Goal: Information Seeking & Learning: Learn about a topic

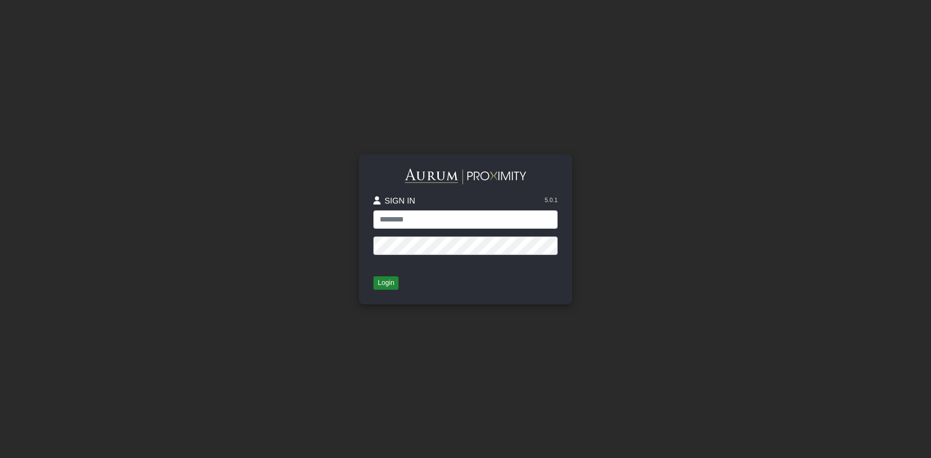
type input "*****"
click at [390, 280] on button "Login" at bounding box center [385, 283] width 25 height 14
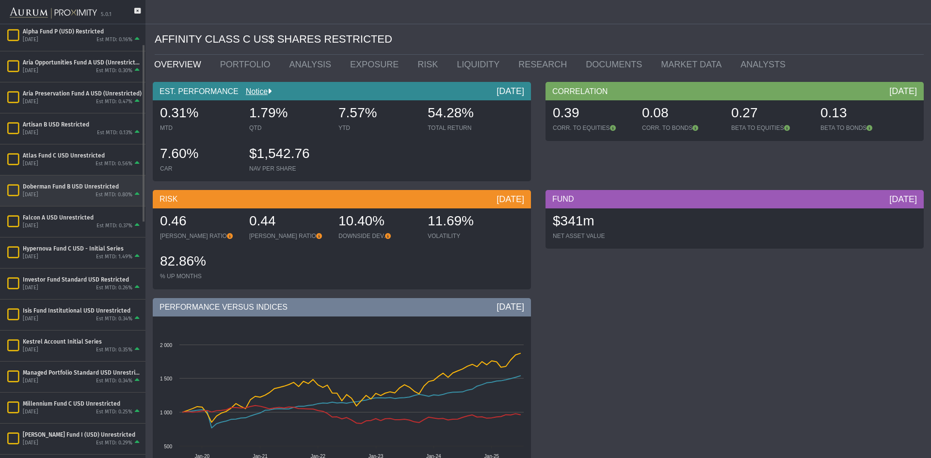
scroll to position [145, 0]
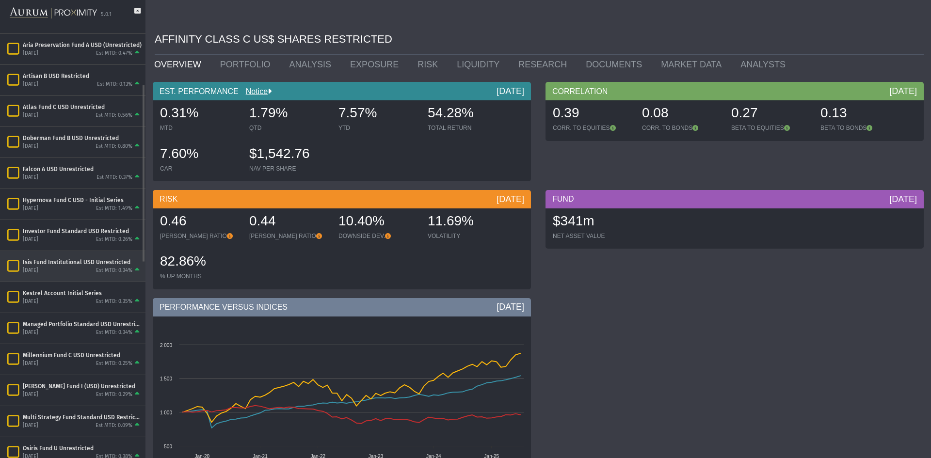
click at [47, 264] on div "Isis Fund Institutional USD Unrestricted" at bounding box center [82, 262] width 119 height 8
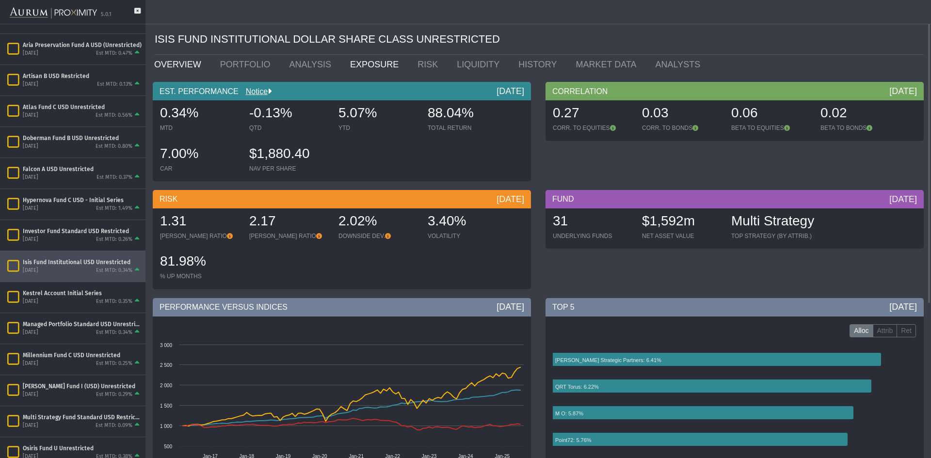
click at [347, 70] on link "EXPOSURE" at bounding box center [376, 64] width 67 height 19
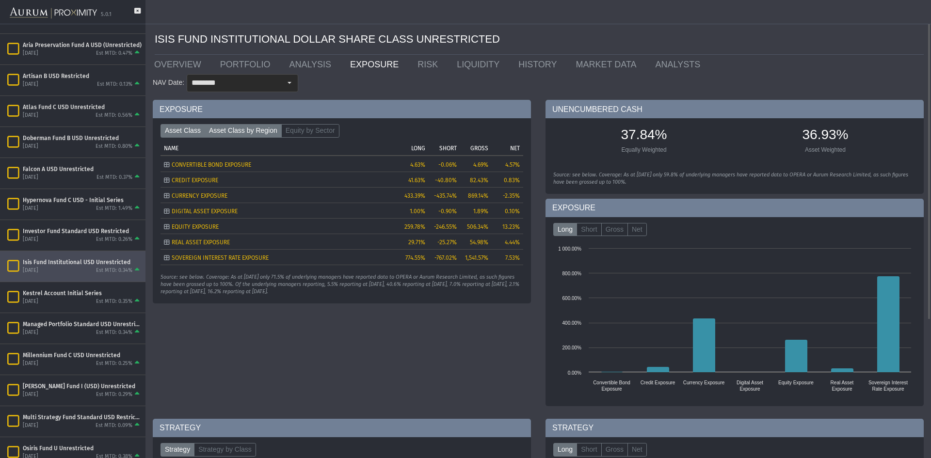
click at [258, 128] on label "Asset Class by Region" at bounding box center [243, 131] width 77 height 14
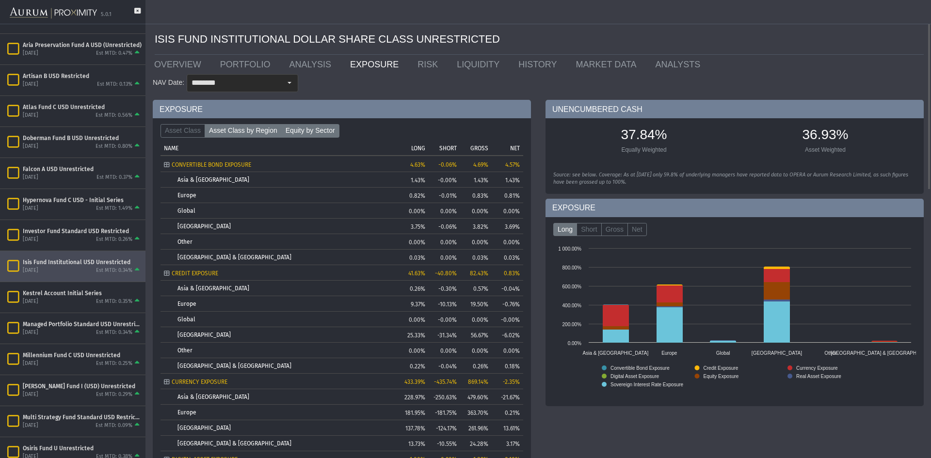
click at [303, 127] on label "Equity by Sector" at bounding box center [310, 131] width 58 height 14
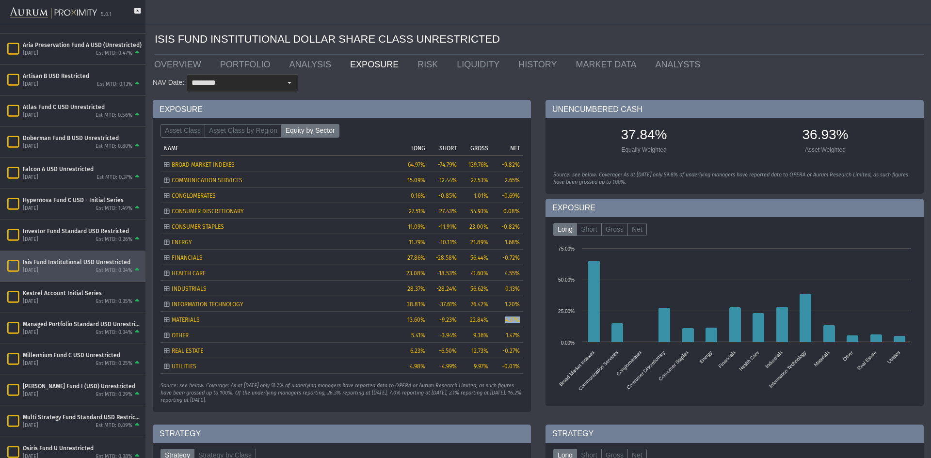
drag, startPoint x: 505, startPoint y: 321, endPoint x: 518, endPoint y: 321, distance: 13.1
click at [519, 321] on span "4.37%" at bounding box center [512, 320] width 15 height 7
click at [235, 130] on label "Asset Class by Region" at bounding box center [243, 131] width 77 height 14
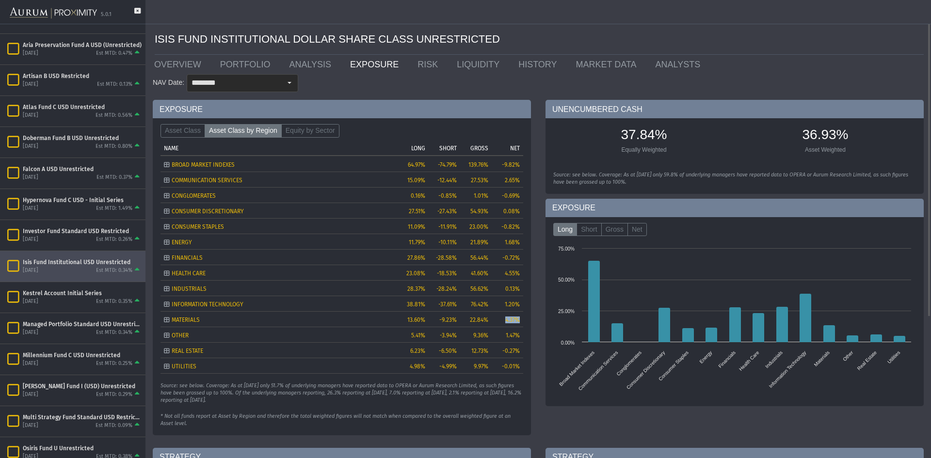
type input "********"
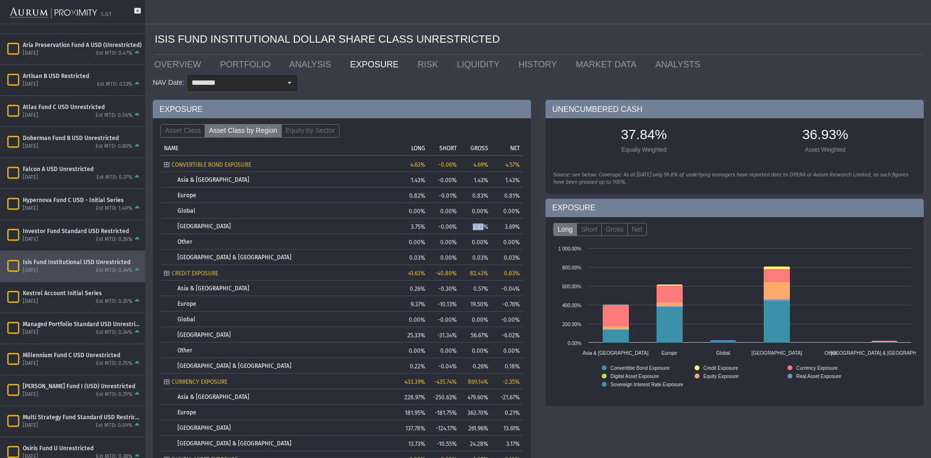
drag, startPoint x: 472, startPoint y: 227, endPoint x: 483, endPoint y: 227, distance: 11.1
click at [483, 227] on td "3.82%" at bounding box center [476, 226] width 32 height 16
drag, startPoint x: 473, startPoint y: 179, endPoint x: 489, endPoint y: 180, distance: 16.5
click at [489, 180] on td "1.43%" at bounding box center [476, 180] width 32 height 16
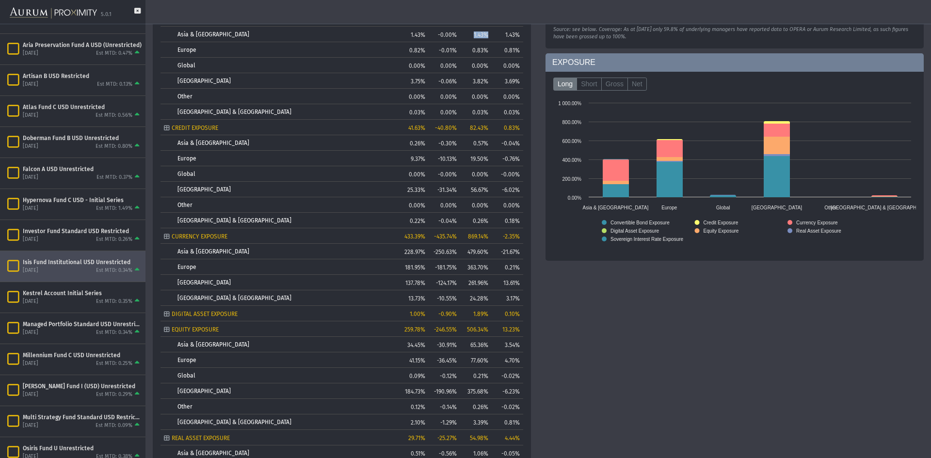
scroll to position [194, 0]
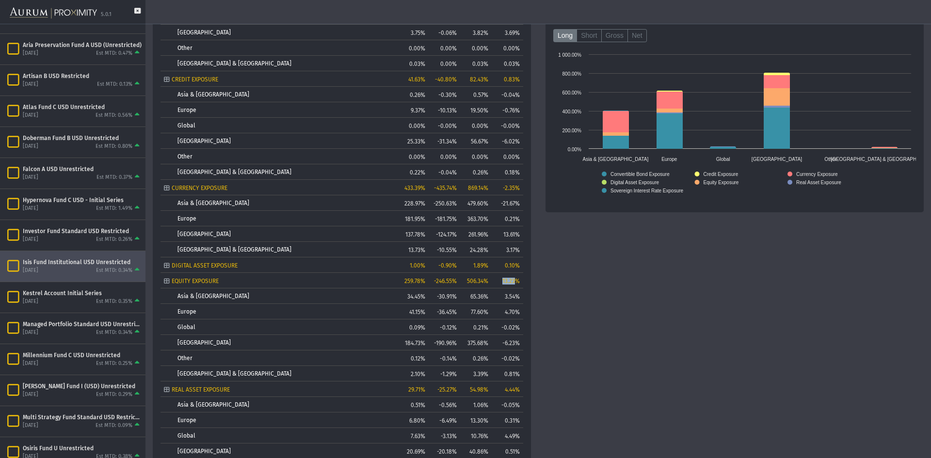
drag, startPoint x: 503, startPoint y: 286, endPoint x: 516, endPoint y: 286, distance: 13.6
click at [516, 286] on td "13.23%" at bounding box center [508, 280] width 32 height 16
drag, startPoint x: 464, startPoint y: 278, endPoint x: 481, endPoint y: 279, distance: 16.5
click at [481, 279] on div "506.34%" at bounding box center [475, 281] width 25 height 7
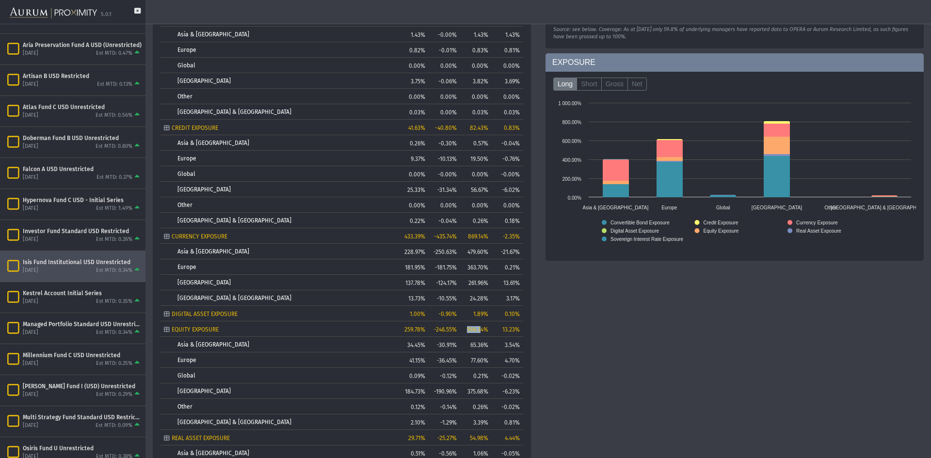
scroll to position [0, 0]
